Goal: Transaction & Acquisition: Purchase product/service

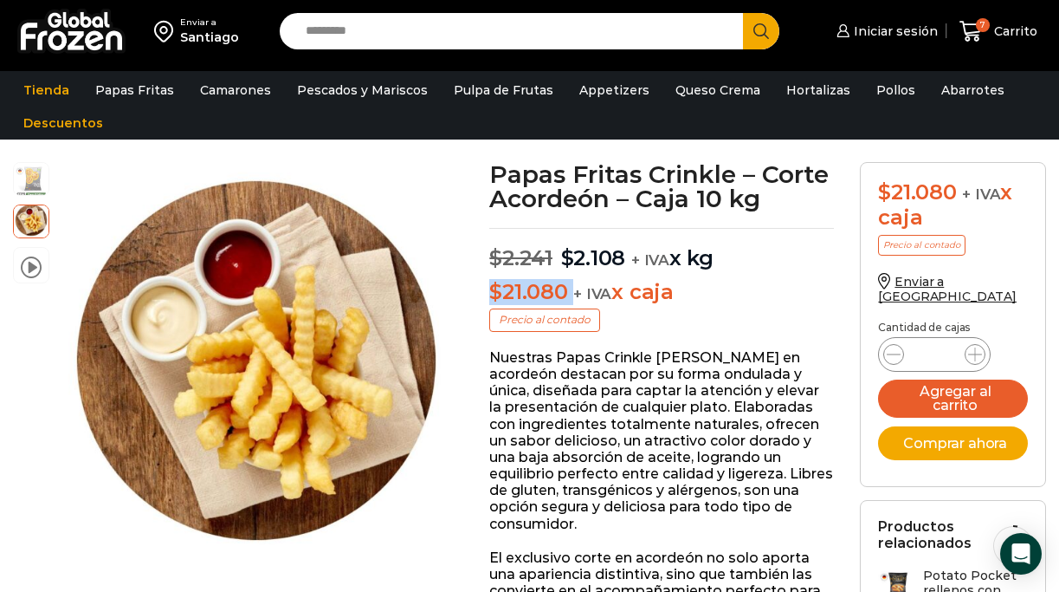
drag, startPoint x: 492, startPoint y: 295, endPoint x: 573, endPoint y: 292, distance: 80.6
click at [573, 292] on p "$ 21.080 + IVA x caja" at bounding box center [661, 292] width 345 height 25
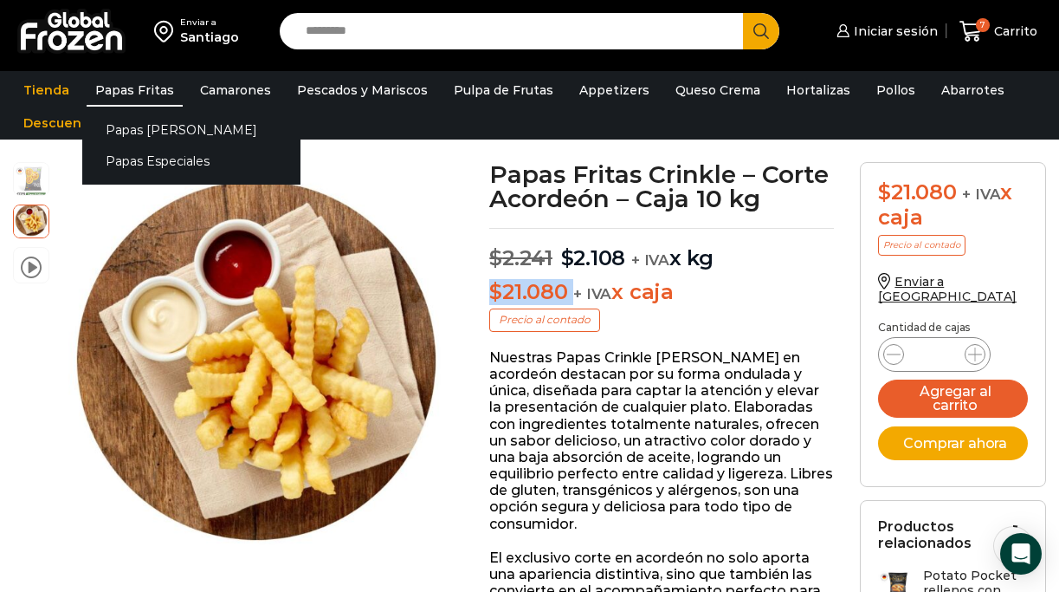
click at [143, 89] on link "Papas Fritas" at bounding box center [135, 90] width 96 height 33
click at [147, 126] on link "Papas [PERSON_NAME]" at bounding box center [191, 129] width 218 height 32
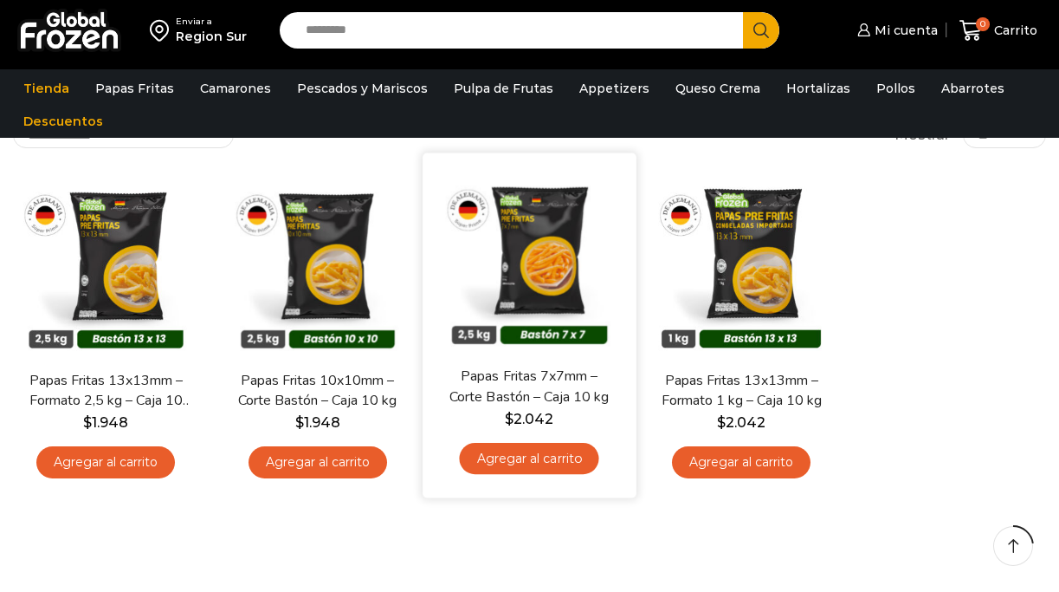
scroll to position [125, 0]
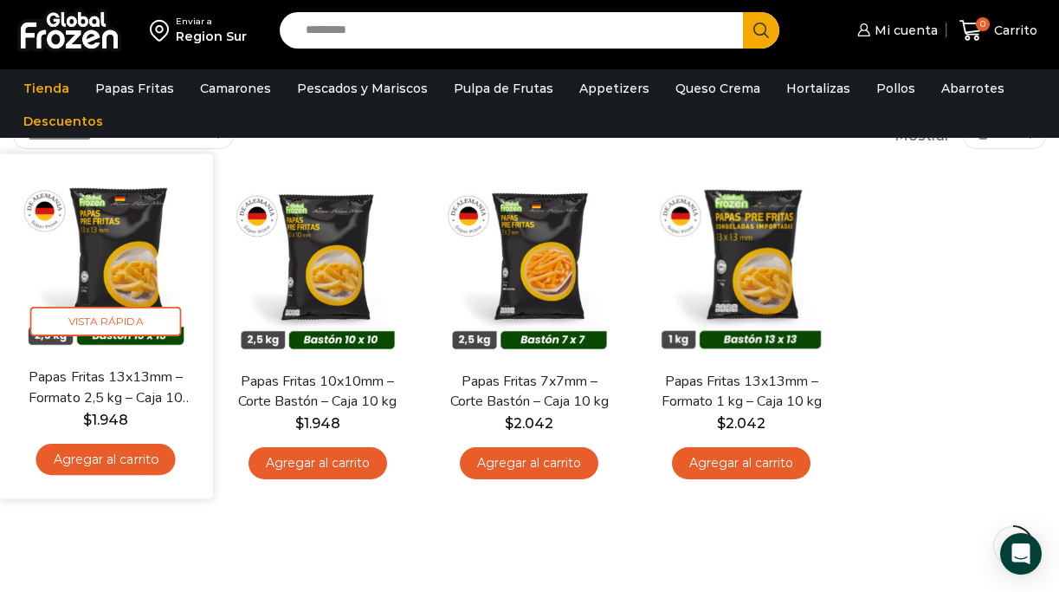
click at [100, 457] on link "Agregar al carrito" at bounding box center [105, 459] width 139 height 32
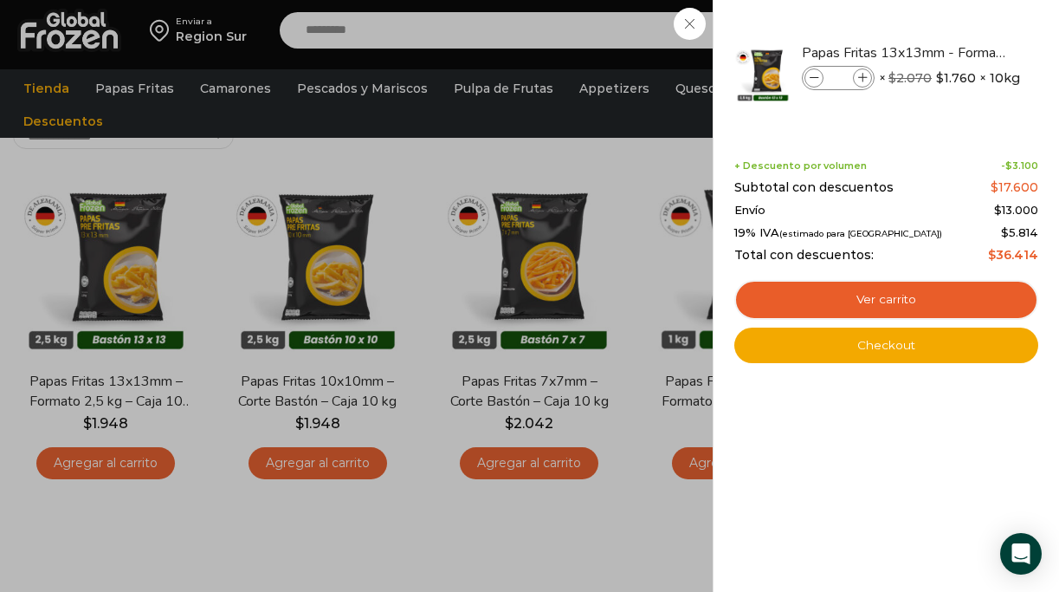
click at [955, 51] on div "1 Carrito 1 1 Shopping Cart *" at bounding box center [998, 30] width 87 height 41
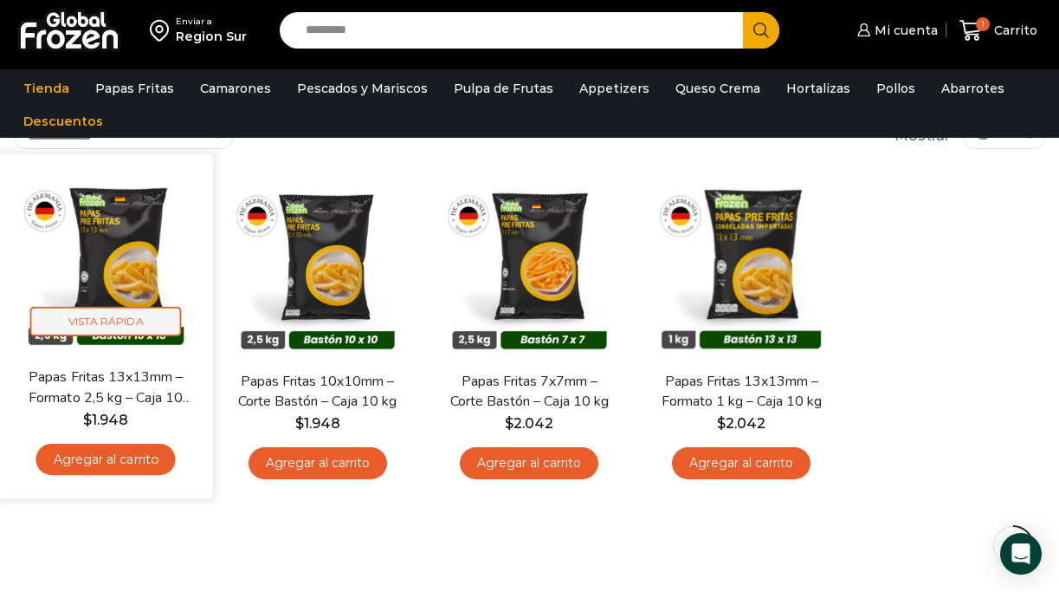
click at [106, 320] on span "Vista Rápida" at bounding box center [106, 322] width 152 height 30
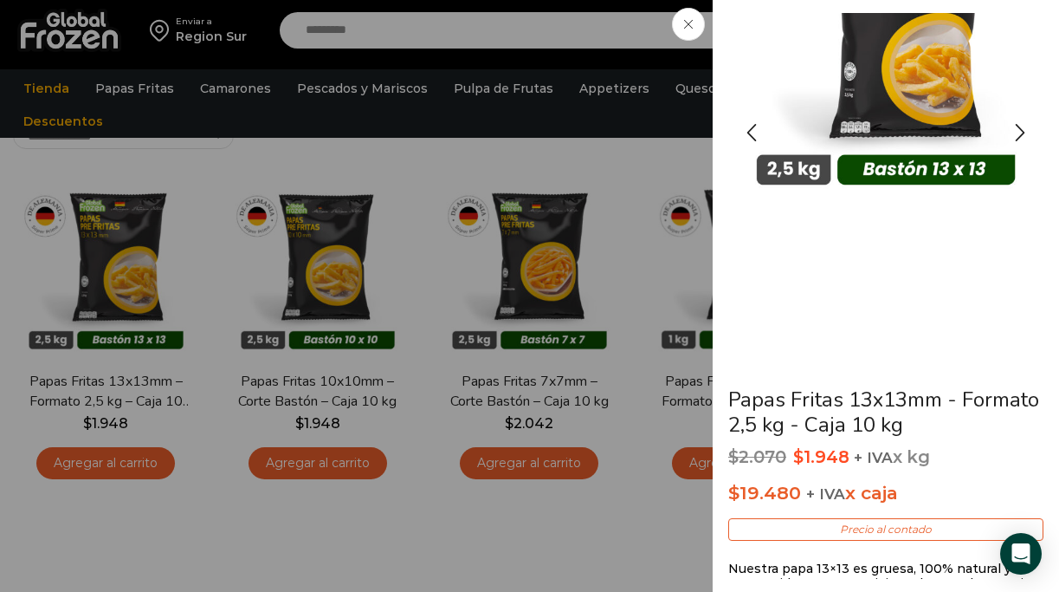
scroll to position [141, 0]
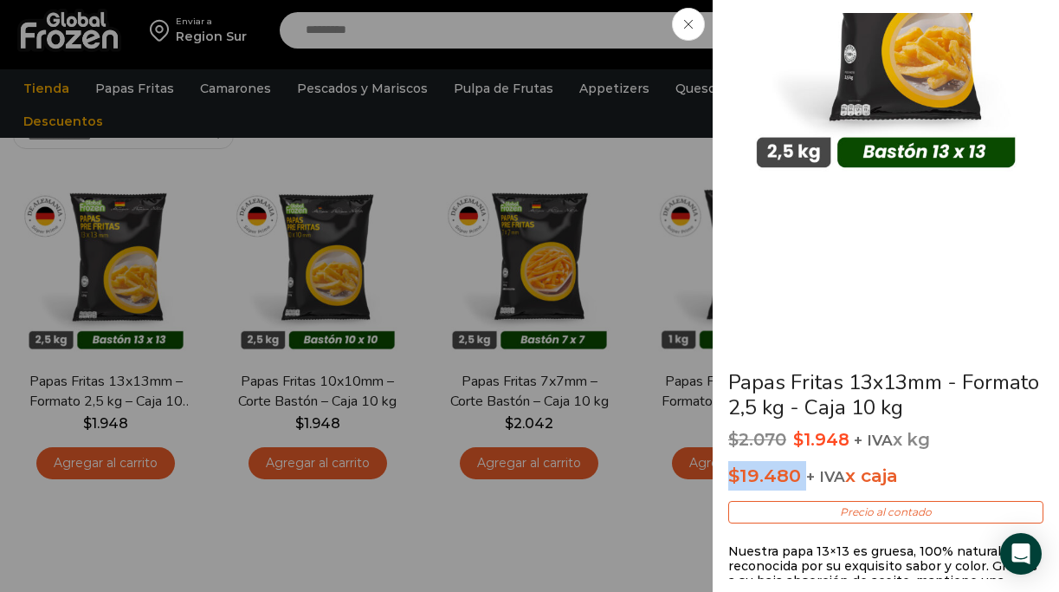
drag, startPoint x: 731, startPoint y: 477, endPoint x: 805, endPoint y: 479, distance: 73.6
click at [805, 479] on p "$ 19.480 + IVA x caja" at bounding box center [885, 475] width 315 height 29
drag, startPoint x: 819, startPoint y: 437, endPoint x: 884, endPoint y: 438, distance: 65.9
click at [884, 438] on p "$ 2.070 Original price was: $2.070. $ 1.948 Current price is: $1.948. + IVA x kg" at bounding box center [885, 440] width 315 height 21
